Goal: Transaction & Acquisition: Subscribe to service/newsletter

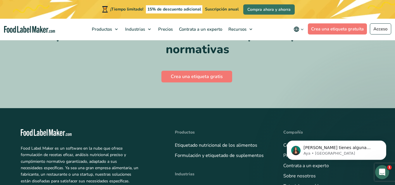
scroll to position [4148, 0]
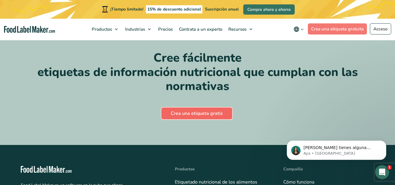
click at [183, 110] on font "Crea una etiqueta gratis" at bounding box center [197, 113] width 52 height 6
